Goal: Use online tool/utility: Utilize a website feature to perform a specific function

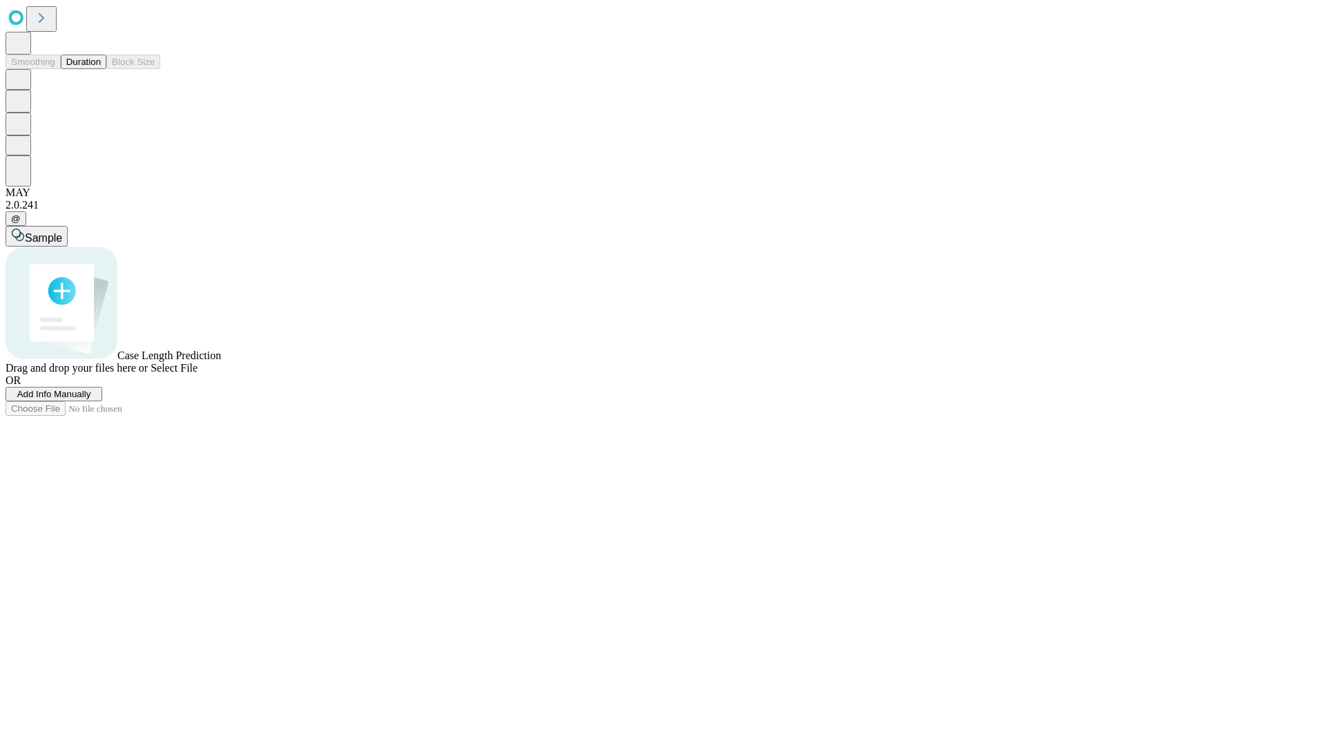
click at [101, 69] on button "Duration" at bounding box center [84, 62] width 46 height 15
click at [91, 399] on span "Add Info Manually" at bounding box center [54, 394] width 74 height 10
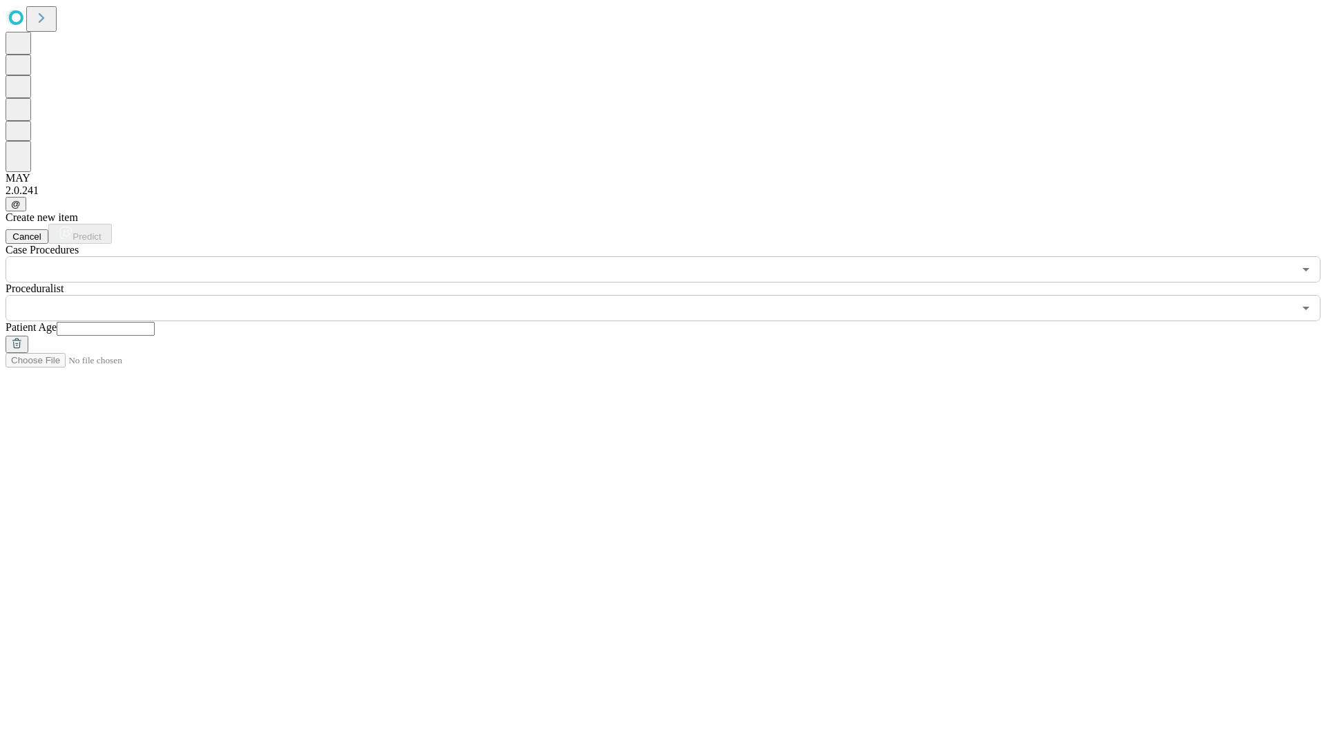
click at [155, 322] on input "text" at bounding box center [106, 329] width 98 height 14
type input "*"
click at [673, 295] on input "text" at bounding box center [650, 308] width 1288 height 26
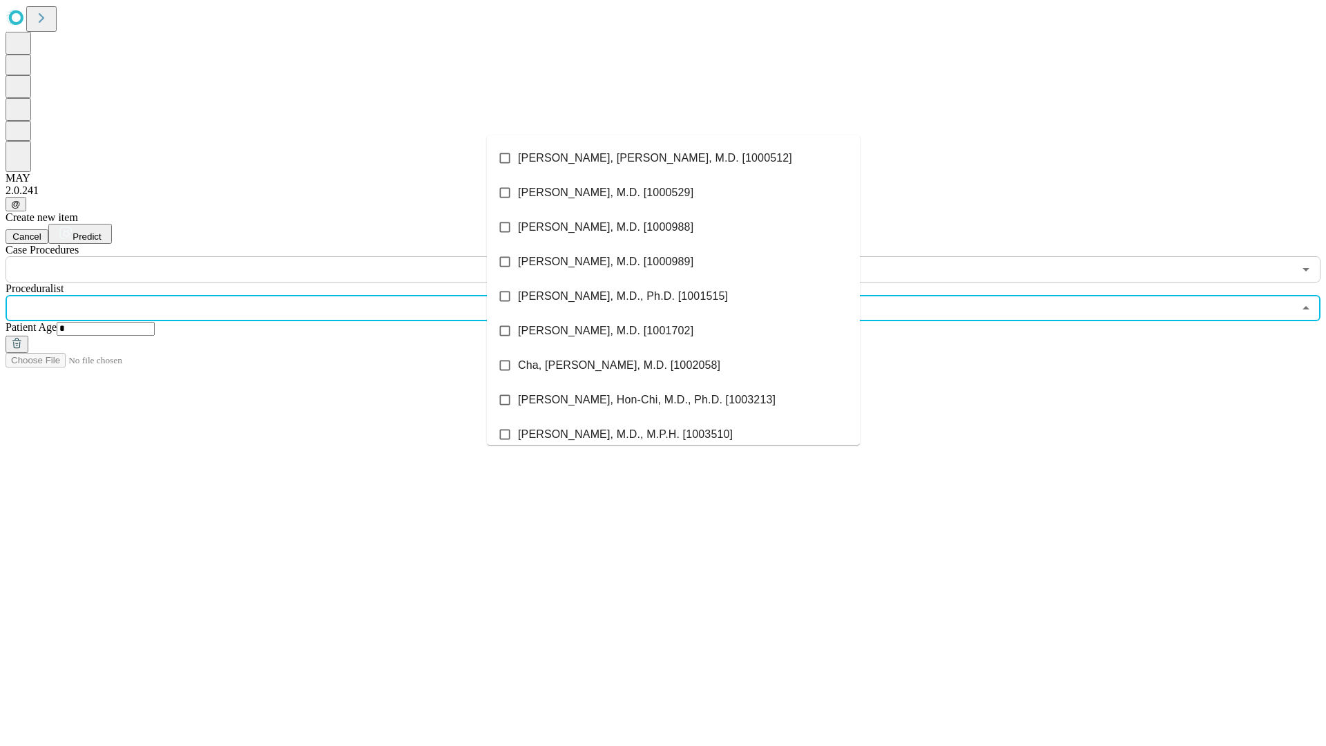
click at [674, 158] on li "[PERSON_NAME], [PERSON_NAME], M.D. [1000512]" at bounding box center [673, 158] width 373 height 35
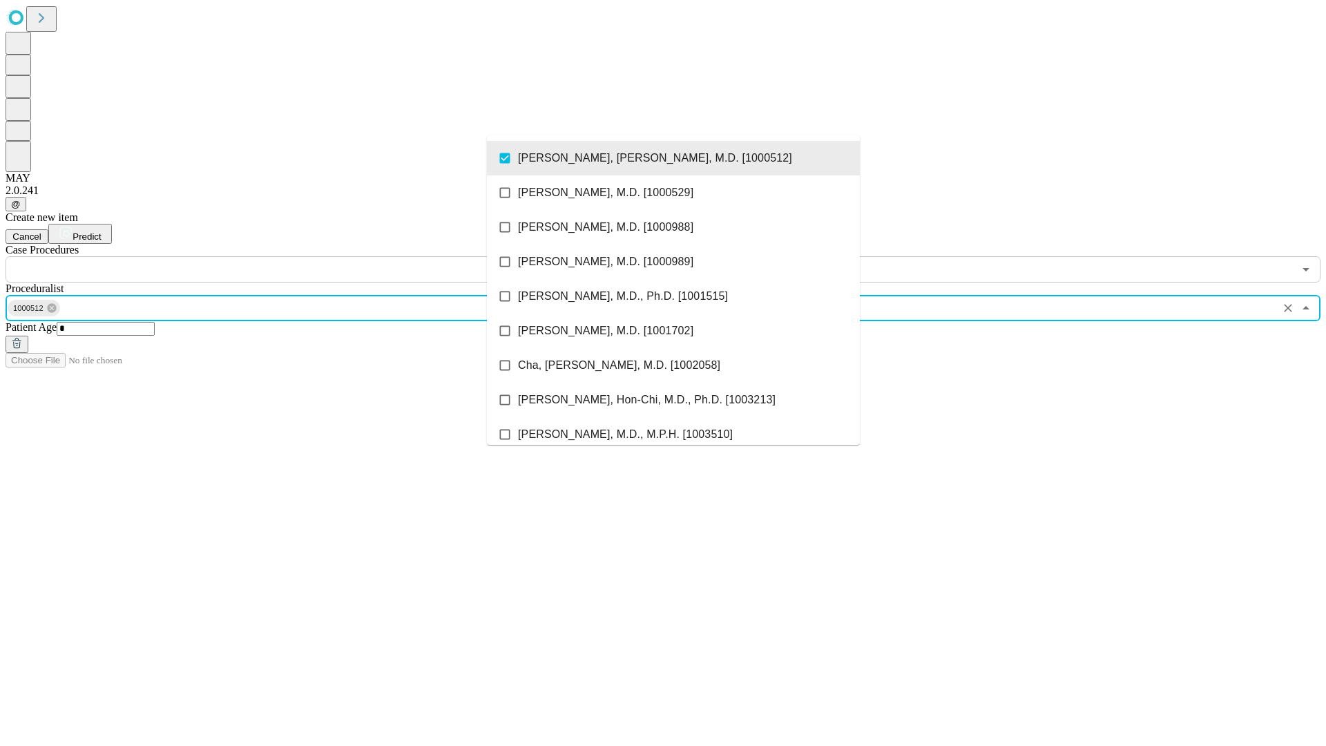
click at [290, 256] on input "text" at bounding box center [650, 269] width 1288 height 26
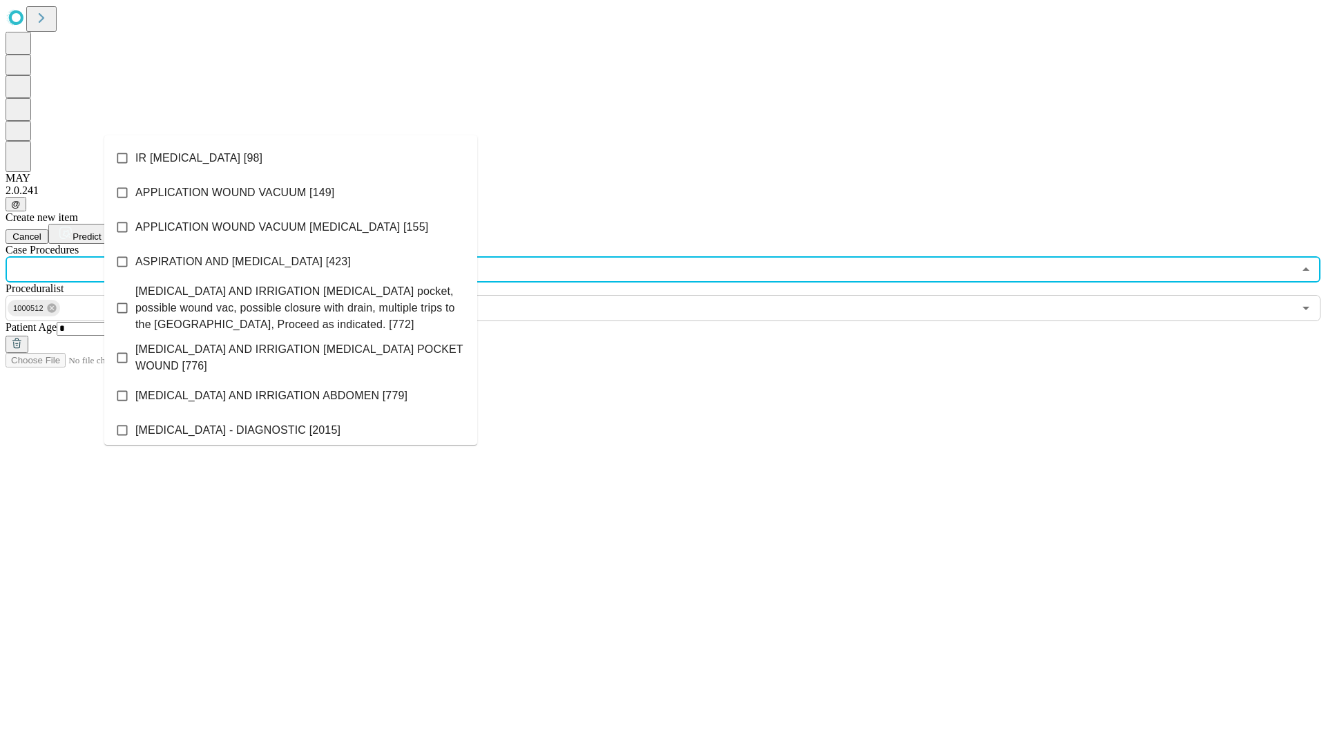
click at [291, 158] on li "IR [MEDICAL_DATA] [98]" at bounding box center [290, 158] width 373 height 35
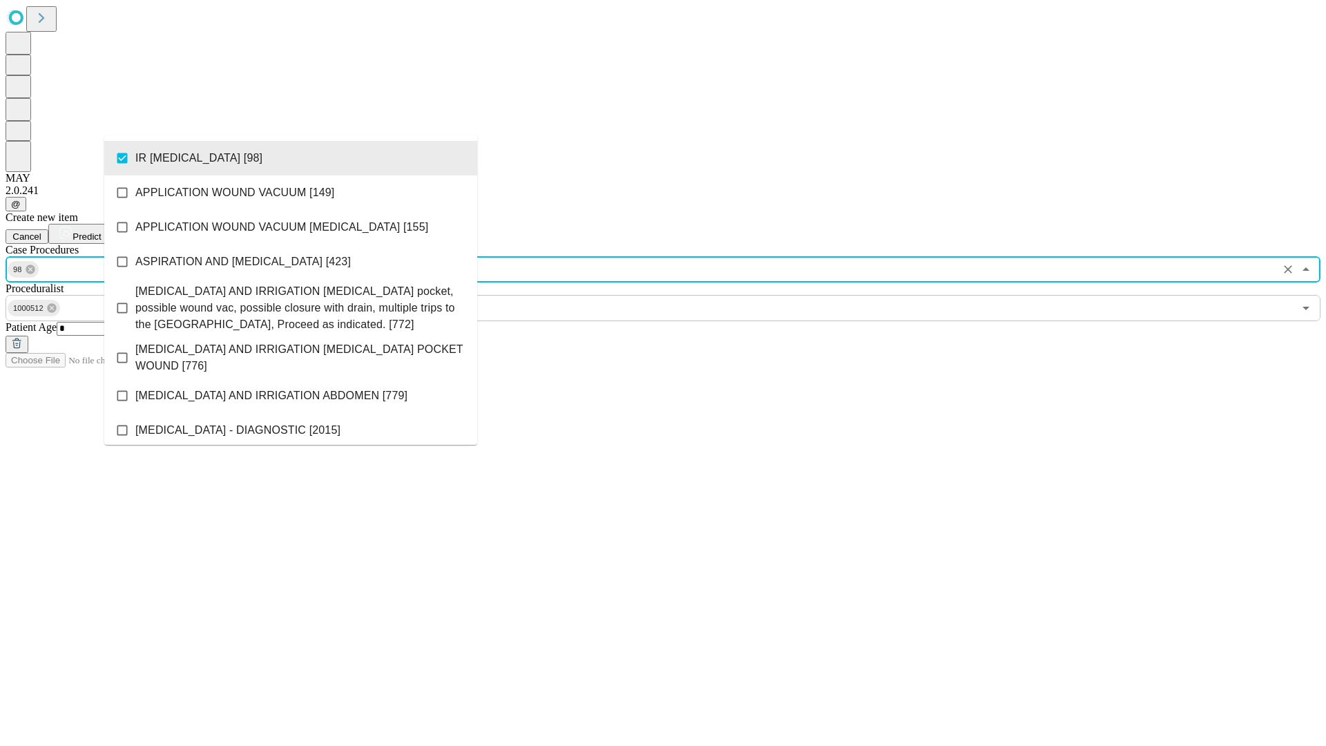
click at [101, 231] on span "Predict" at bounding box center [87, 236] width 28 height 10
